Goal: Task Accomplishment & Management: Manage account settings

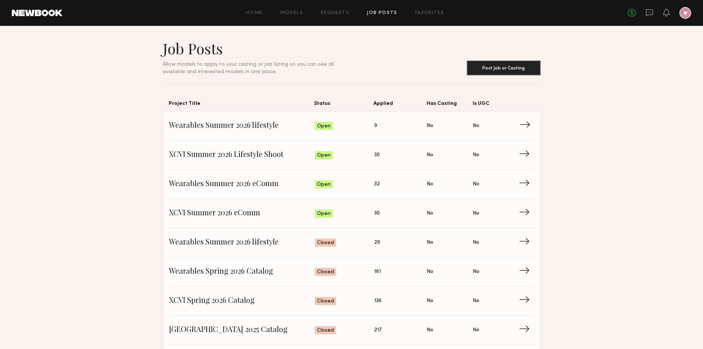
click at [223, 121] on span "Wearables Summer 2026 lifestyle" at bounding box center [242, 125] width 146 height 11
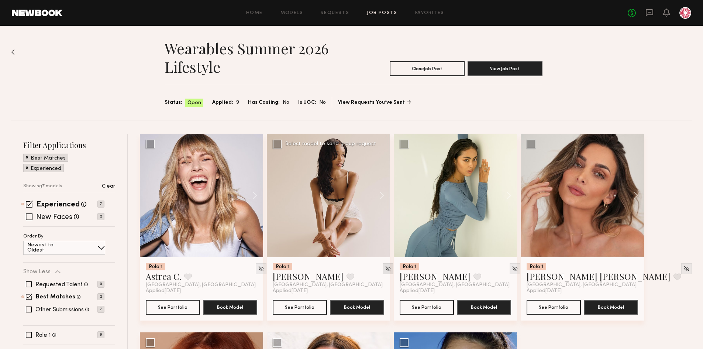
click at [385, 266] on img at bounding box center [388, 268] width 6 height 6
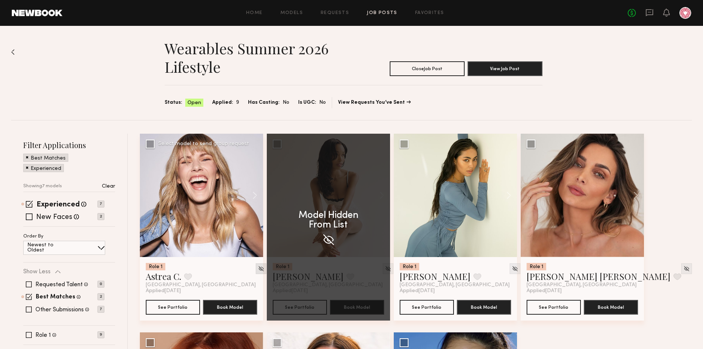
click at [256, 270] on div at bounding box center [261, 268] width 11 height 11
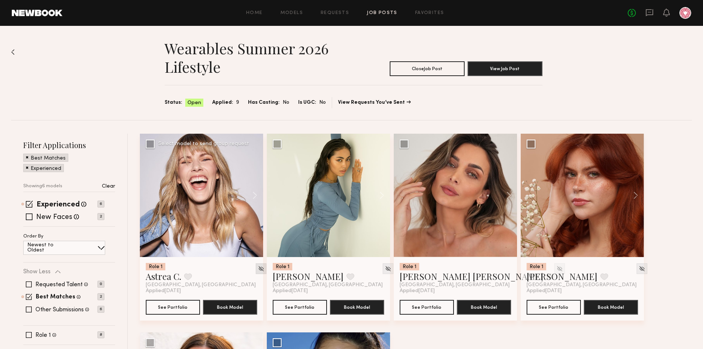
click at [258, 271] on img at bounding box center [261, 268] width 6 height 6
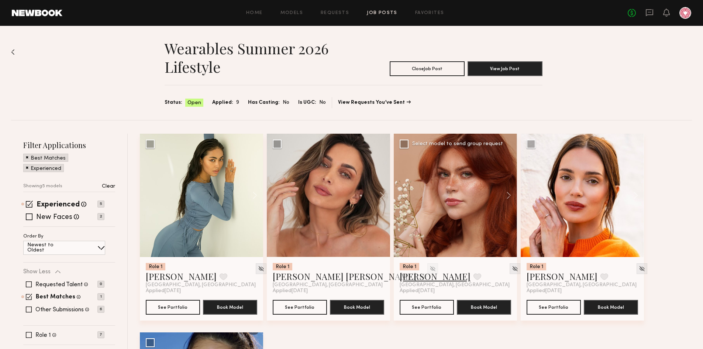
click at [419, 279] on link "Polly R." at bounding box center [435, 276] width 71 height 12
click at [510, 266] on div at bounding box center [515, 268] width 11 height 11
click at [512, 269] on img at bounding box center [515, 268] width 6 height 6
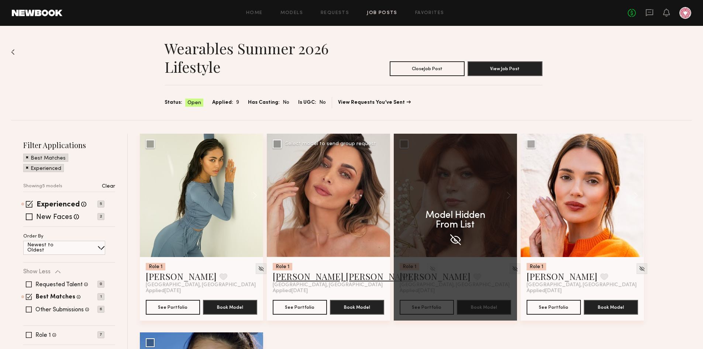
click at [314, 279] on link "Kacie Nicole M." at bounding box center [345, 276] width 144 height 12
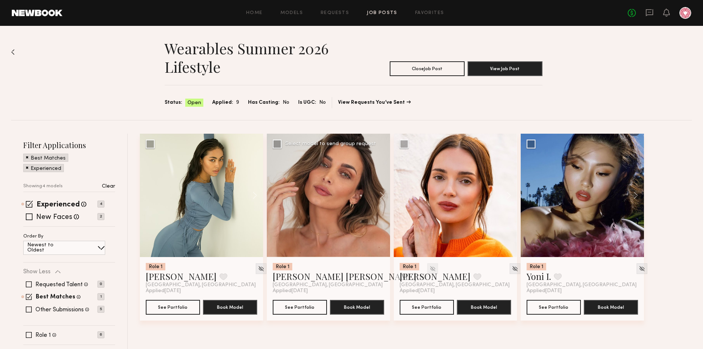
click at [427, 269] on div at bounding box center [432, 268] width 11 height 11
click at [383, 8] on div "Home Models Requests Job Posts Favorites Sign Out No fees up to $5,000" at bounding box center [376, 13] width 629 height 12
click at [380, 13] on link "Job Posts" at bounding box center [382, 13] width 31 height 5
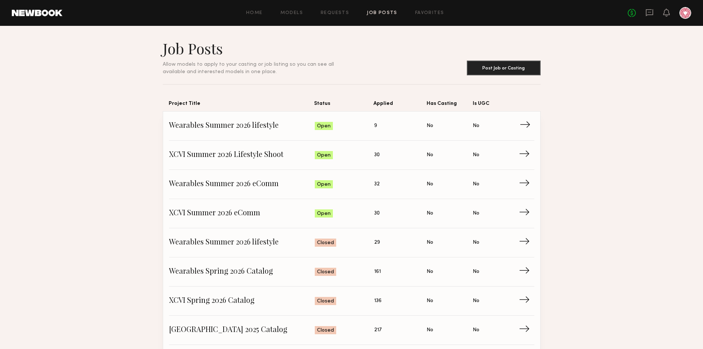
click at [222, 123] on span "Wearables Summer 2026 lifestyle" at bounding box center [242, 125] width 146 height 11
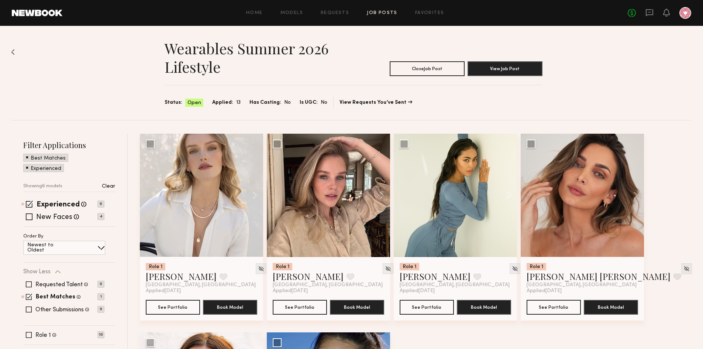
click at [379, 11] on link "Job Posts" at bounding box center [382, 13] width 31 height 5
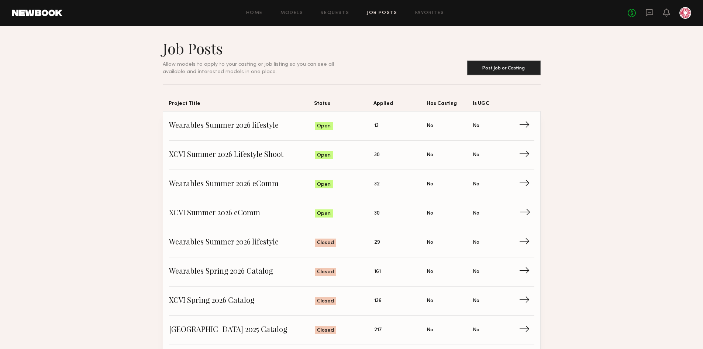
click at [205, 204] on link "XCVI Summer 2026 eComm Status: Open Applied: 30 Has Casting: No Is UGC: No →" at bounding box center [351, 213] width 365 height 29
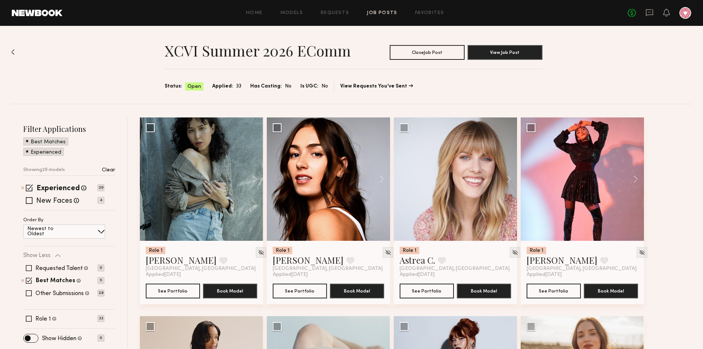
click at [386, 12] on link "Job Posts" at bounding box center [382, 13] width 31 height 5
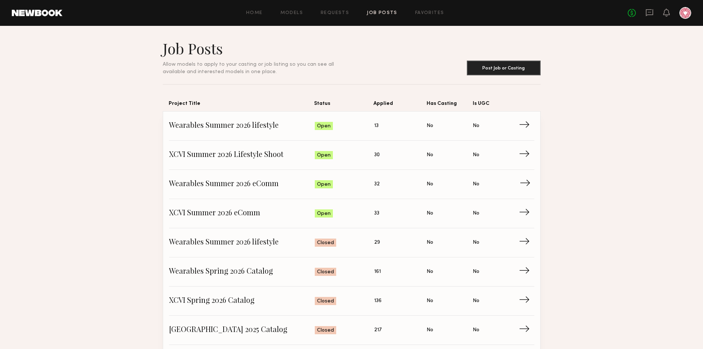
click at [202, 181] on span "Wearables Summer 2026 eComm" at bounding box center [242, 184] width 146 height 11
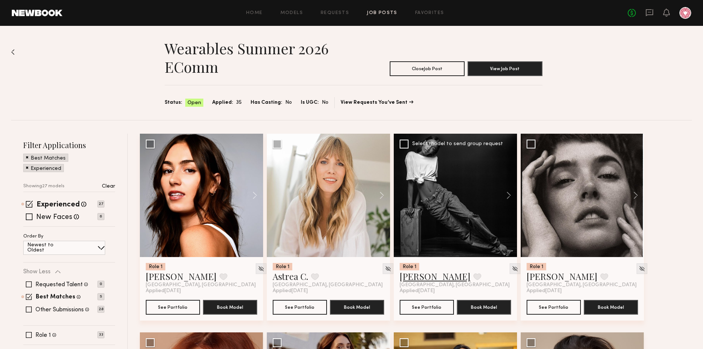
click at [413, 278] on link "Jordin W." at bounding box center [435, 276] width 71 height 12
click at [512, 266] on img at bounding box center [515, 268] width 6 height 6
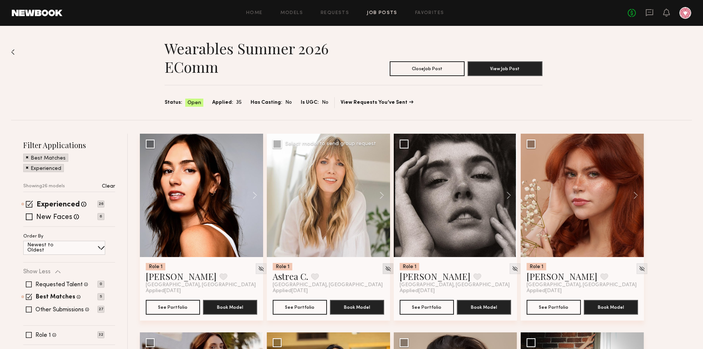
click at [385, 269] on img at bounding box center [388, 268] width 6 height 6
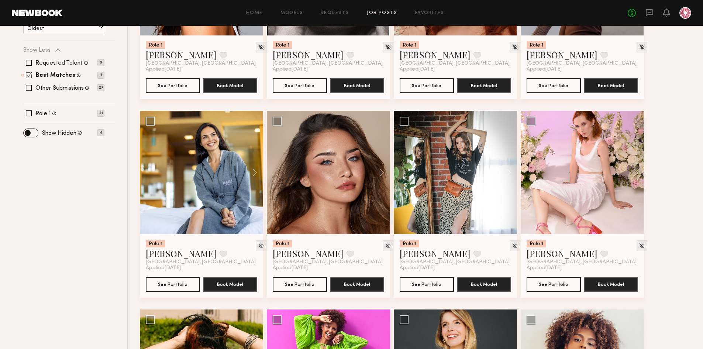
scroll to position [37, 0]
